Goal: Use online tool/utility: Utilize a website feature to perform a specific function

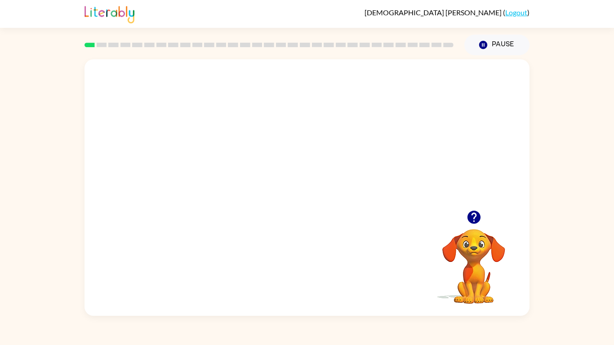
click at [279, 145] on video "Your browser must support playing .mp4 files to use Literably. Please try using…" at bounding box center [307, 134] width 445 height 151
click at [354, 144] on video "Your browser must support playing .mp4 files to use Literably. Please try using…" at bounding box center [307, 134] width 445 height 151
click at [285, 194] on div at bounding box center [307, 192] width 58 height 33
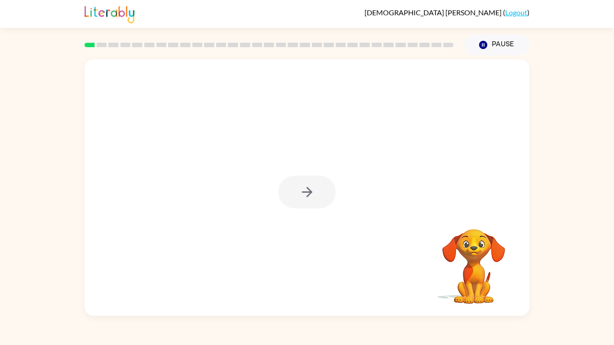
click at [285, 194] on div at bounding box center [307, 192] width 58 height 33
click at [288, 196] on div at bounding box center [307, 192] width 58 height 33
click at [288, 196] on button "button" at bounding box center [307, 192] width 58 height 33
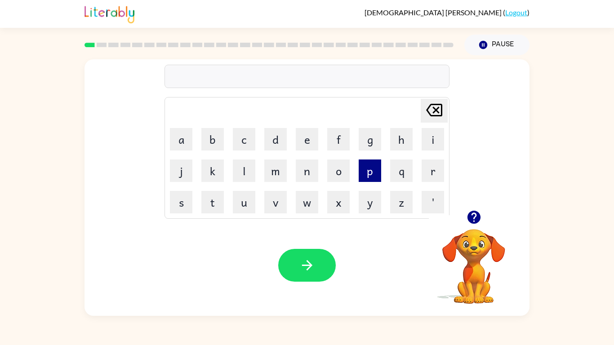
click at [367, 175] on button "p" at bounding box center [370, 171] width 22 height 22
click at [180, 142] on button "a" at bounding box center [181, 139] width 22 height 22
click at [270, 137] on button "d" at bounding box center [275, 139] width 22 height 22
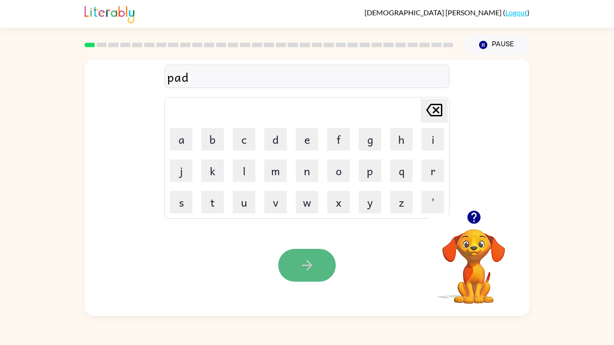
click at [315, 259] on icon "button" at bounding box center [307, 266] width 16 height 16
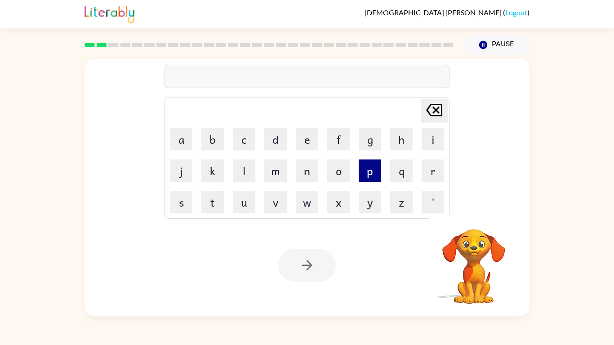
click at [371, 163] on button "p" at bounding box center [370, 171] width 22 height 22
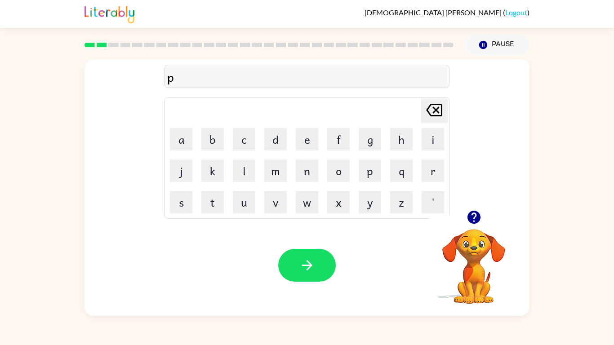
click at [168, 139] on td "a" at bounding box center [181, 139] width 31 height 31
click at [175, 138] on button "a" at bounding box center [181, 139] width 22 height 22
click at [308, 200] on button "w" at bounding box center [307, 202] width 22 height 22
click at [317, 254] on button "button" at bounding box center [307, 265] width 58 height 33
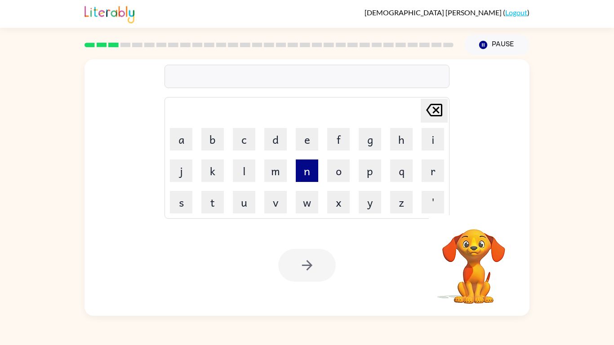
click at [315, 169] on button "n" at bounding box center [307, 171] width 22 height 22
click at [334, 168] on button "o" at bounding box center [338, 171] width 22 height 22
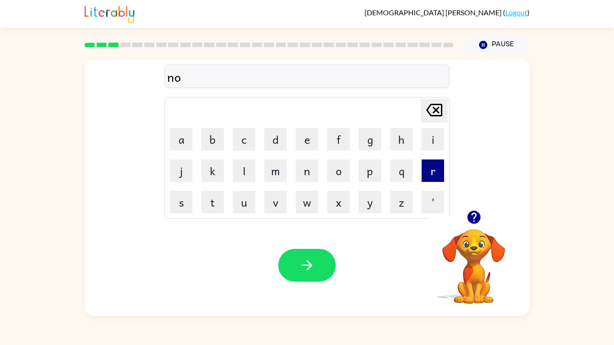
click at [428, 174] on button "r" at bounding box center [433, 171] width 22 height 22
click at [217, 194] on button "t" at bounding box center [212, 202] width 22 height 22
click at [404, 136] on button "h" at bounding box center [401, 139] width 22 height 22
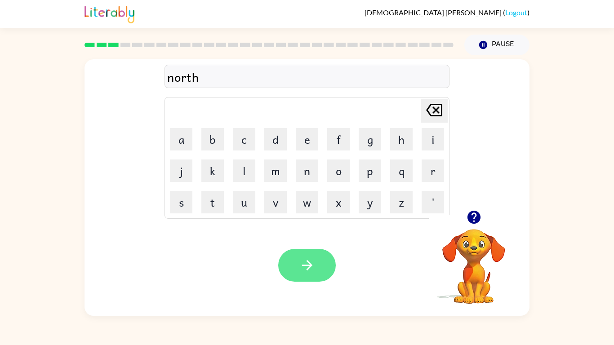
click at [313, 254] on button "button" at bounding box center [307, 265] width 58 height 33
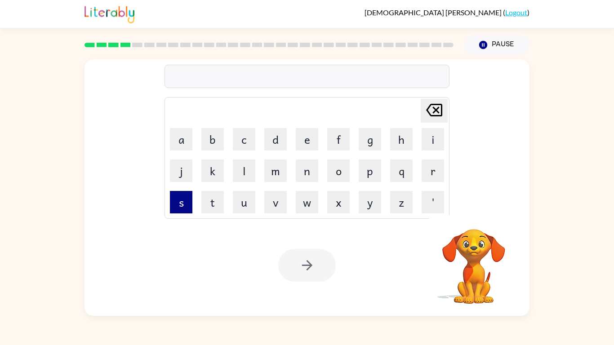
click at [179, 211] on button "s" at bounding box center [181, 202] width 22 height 22
click at [303, 208] on button "w" at bounding box center [307, 202] width 22 height 22
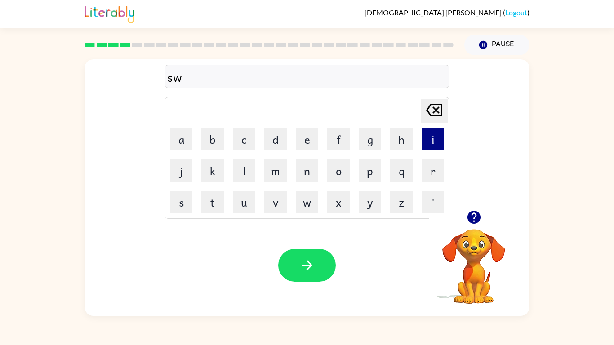
click at [428, 135] on button "i" at bounding box center [433, 139] width 22 height 22
click at [267, 169] on button "m" at bounding box center [275, 171] width 22 height 22
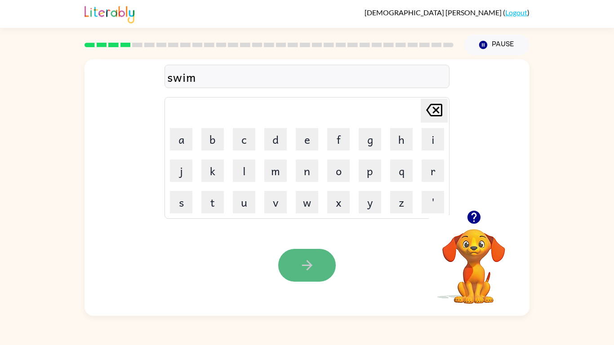
click at [297, 258] on button "button" at bounding box center [307, 265] width 58 height 33
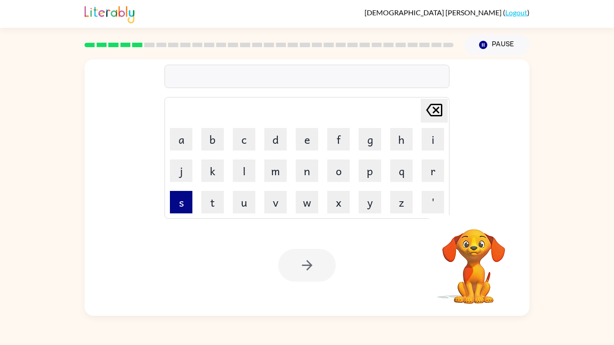
click at [183, 207] on button "s" at bounding box center [181, 202] width 22 height 22
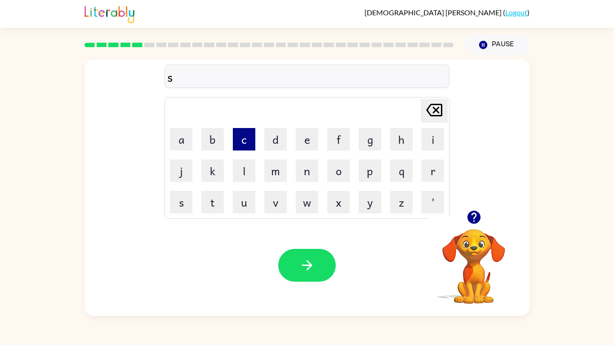
click at [241, 144] on button "c" at bounding box center [244, 139] width 22 height 22
click at [339, 167] on button "o" at bounding box center [338, 171] width 22 height 22
click at [250, 196] on button "u" at bounding box center [244, 202] width 22 height 22
click at [204, 204] on button "t" at bounding box center [212, 202] width 22 height 22
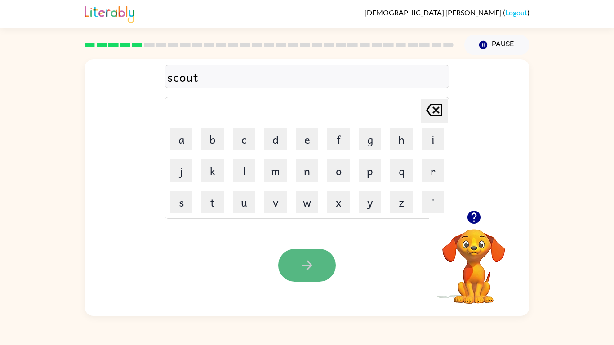
click at [299, 256] on button "button" at bounding box center [307, 265] width 58 height 33
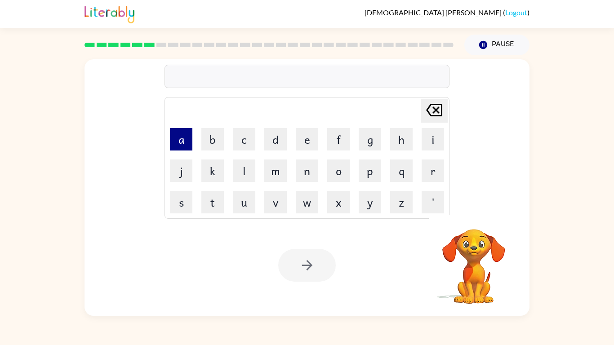
click at [184, 139] on button "a" at bounding box center [181, 139] width 22 height 22
click at [428, 134] on button "i" at bounding box center [433, 139] width 22 height 22
click at [277, 174] on button "m" at bounding box center [275, 171] width 22 height 22
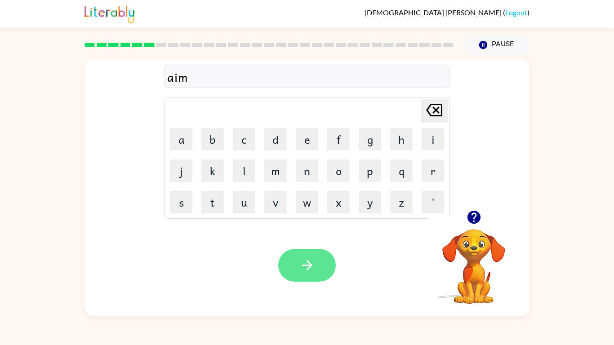
click at [302, 262] on icon "button" at bounding box center [307, 266] width 16 height 16
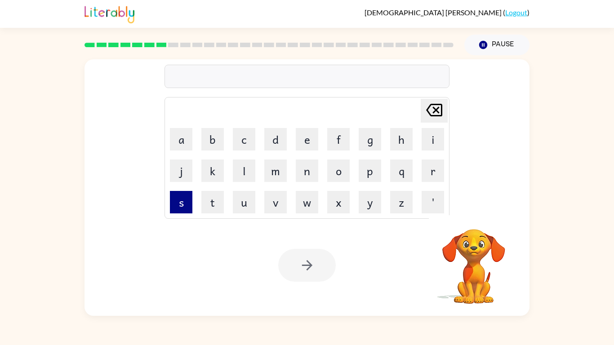
click at [184, 205] on button "s" at bounding box center [181, 202] width 22 height 22
type button "s"
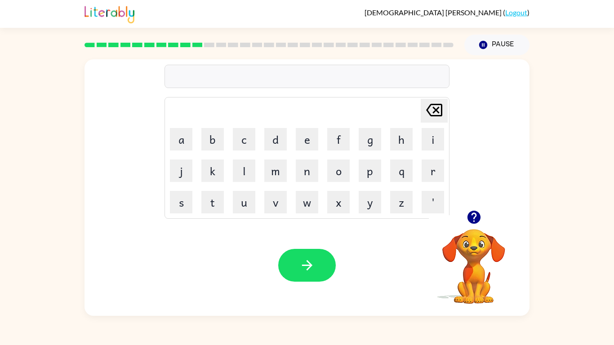
click at [472, 221] on icon "button" at bounding box center [473, 217] width 13 height 13
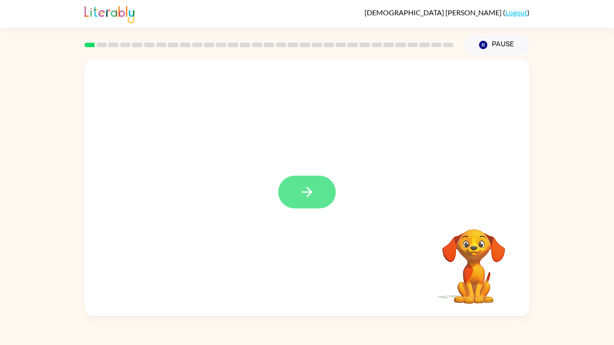
click at [299, 195] on icon "button" at bounding box center [307, 192] width 16 height 16
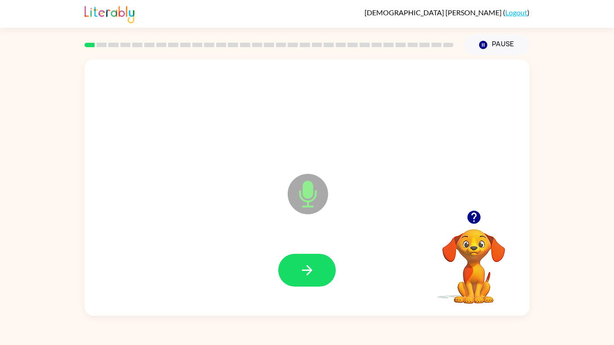
click at [299, 195] on icon at bounding box center [308, 194] width 40 height 40
click at [314, 269] on icon "button" at bounding box center [307, 271] width 16 height 16
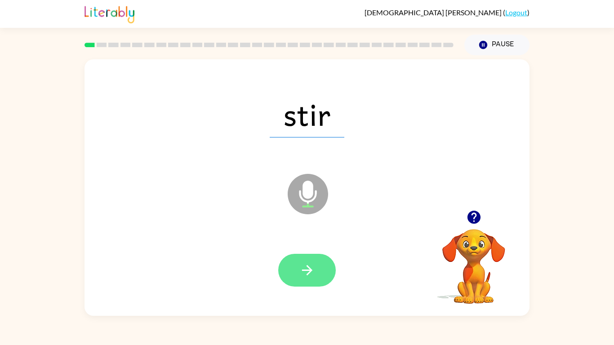
click at [299, 265] on icon "button" at bounding box center [307, 271] width 16 height 16
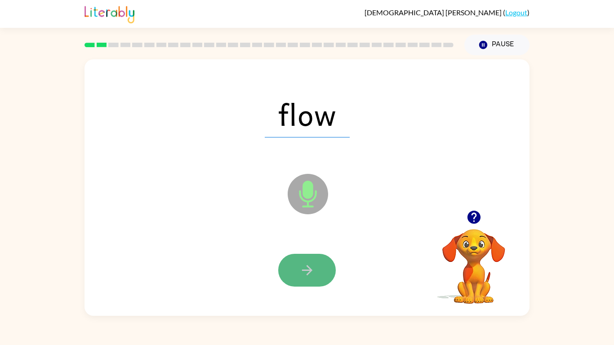
click at [299, 271] on icon "button" at bounding box center [307, 271] width 16 height 16
click at [299, 272] on icon "button" at bounding box center [307, 271] width 16 height 16
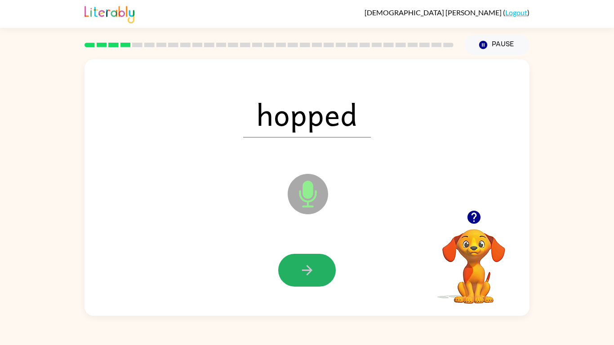
click at [312, 267] on icon "button" at bounding box center [307, 271] width 16 height 16
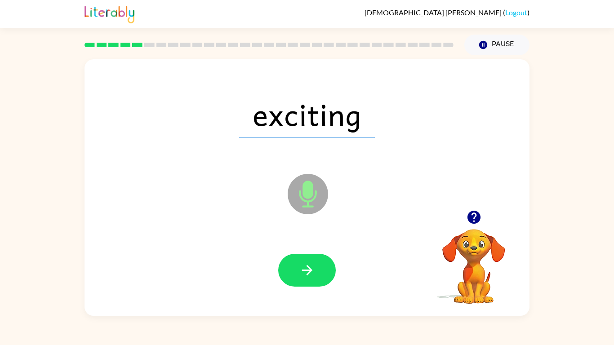
click at [312, 267] on icon "button" at bounding box center [307, 271] width 16 height 16
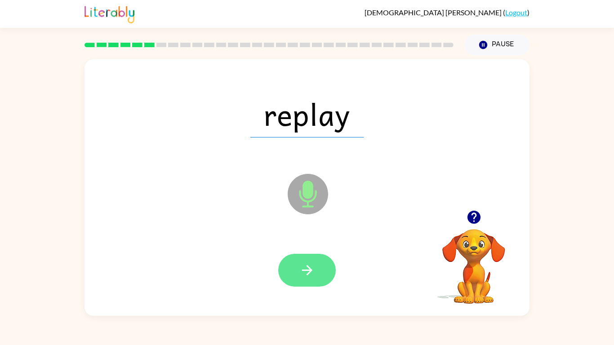
click at [311, 273] on icon "button" at bounding box center [307, 271] width 16 height 16
click at [311, 272] on icon "button" at bounding box center [307, 271] width 16 height 16
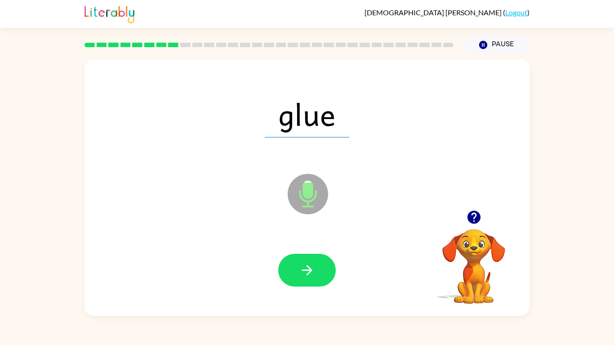
click at [311, 272] on icon "button" at bounding box center [307, 271] width 16 height 16
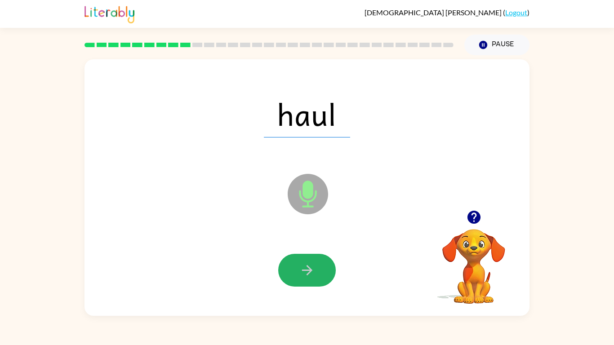
click at [311, 272] on icon "button" at bounding box center [307, 271] width 16 height 16
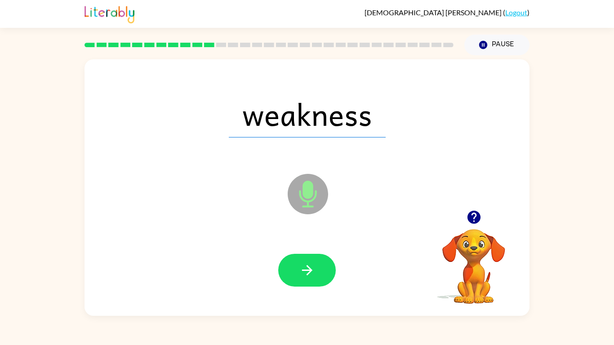
click at [311, 272] on icon "button" at bounding box center [307, 271] width 16 height 16
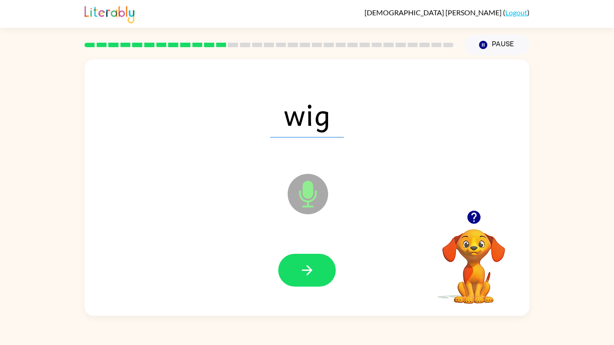
click at [311, 272] on icon "button" at bounding box center [307, 271] width 16 height 16
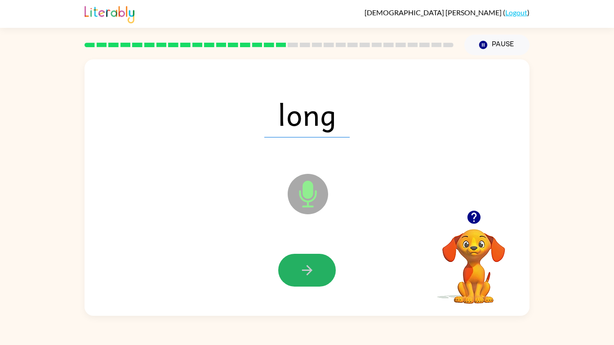
click at [311, 272] on icon "button" at bounding box center [307, 271] width 16 height 16
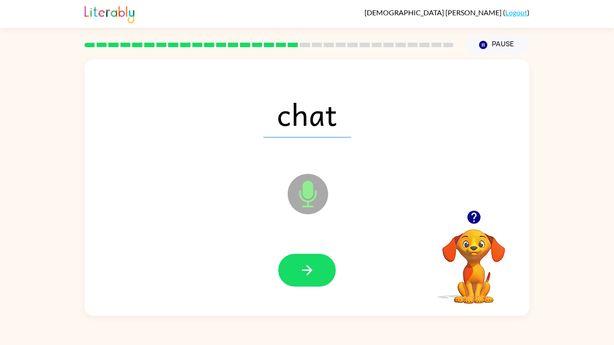
click at [311, 272] on icon "button" at bounding box center [307, 271] width 16 height 16
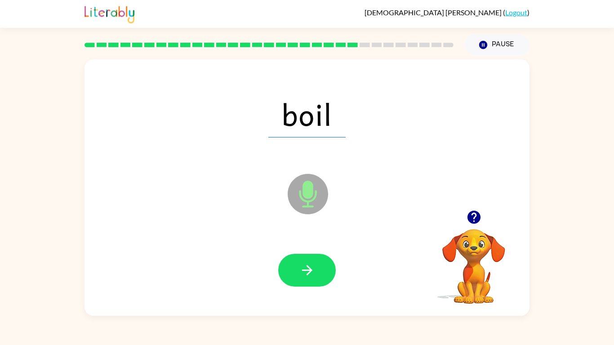
click at [311, 272] on icon "button" at bounding box center [307, 271] width 16 height 16
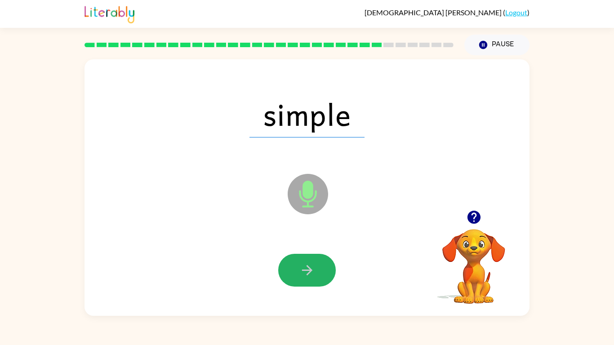
click at [311, 272] on icon "button" at bounding box center [307, 271] width 16 height 16
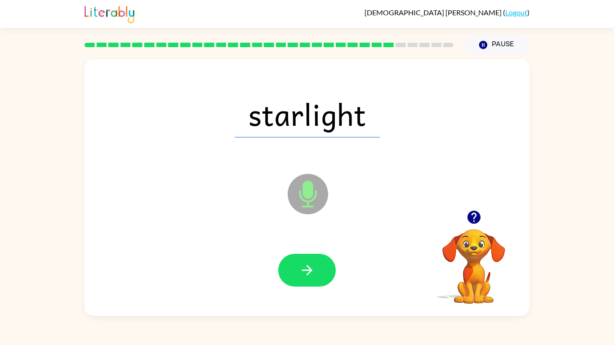
click at [311, 272] on icon "button" at bounding box center [307, 271] width 16 height 16
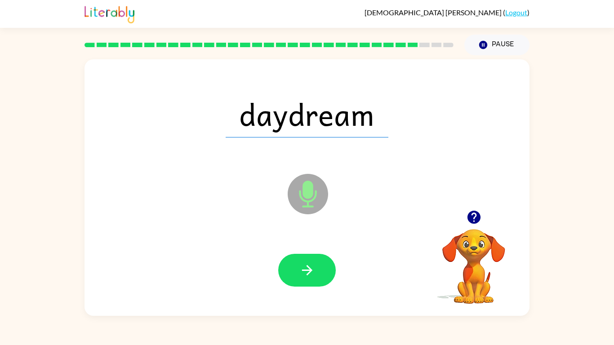
click at [311, 272] on icon "button" at bounding box center [307, 271] width 16 height 16
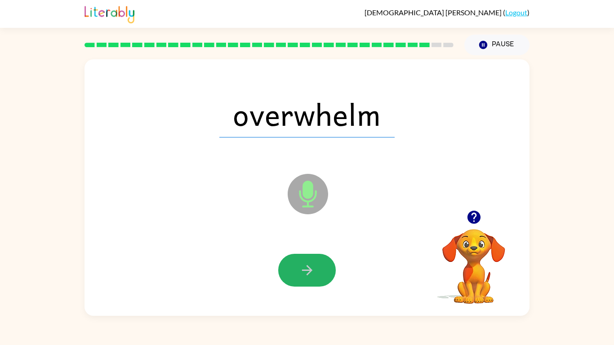
click at [311, 272] on icon "button" at bounding box center [307, 271] width 16 height 16
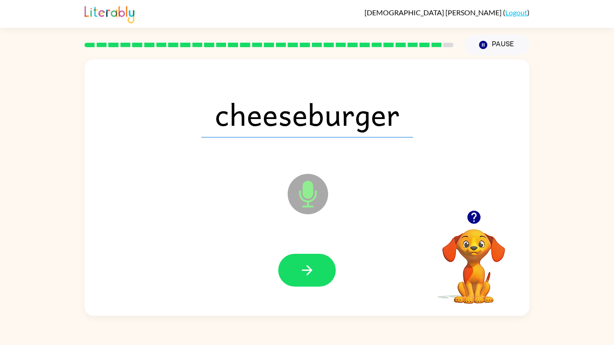
click at [311, 272] on icon "button" at bounding box center [307, 271] width 16 height 16
